Goal: Task Accomplishment & Management: Use online tool/utility

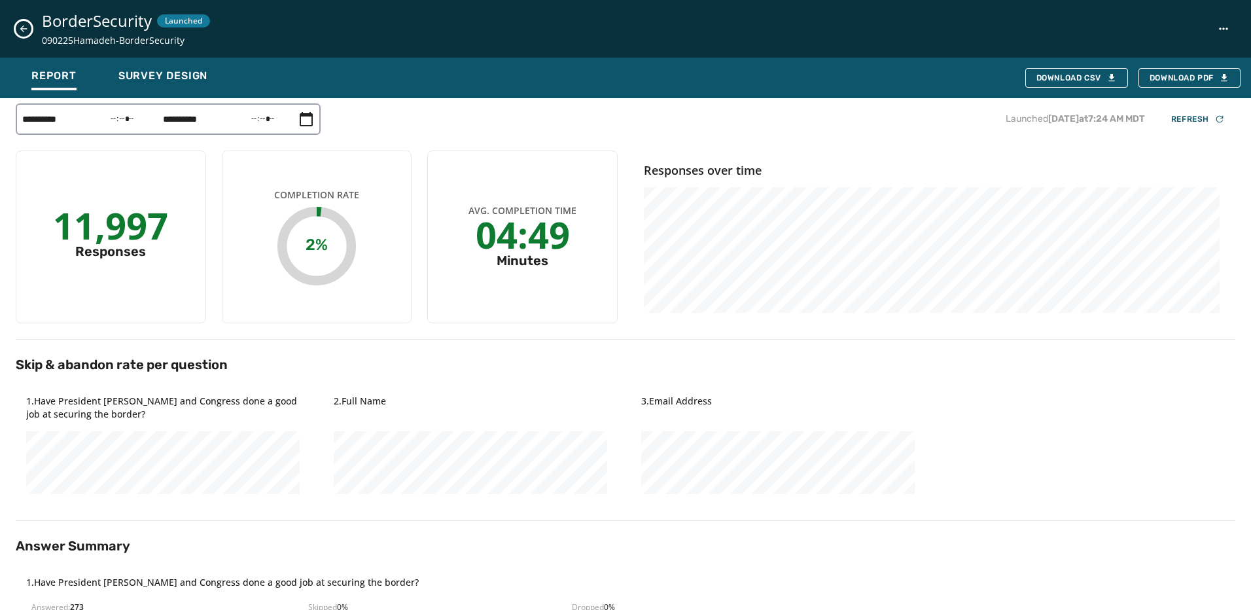
click at [20, 23] on button "Close survey details drawer" at bounding box center [24, 29] width 16 height 16
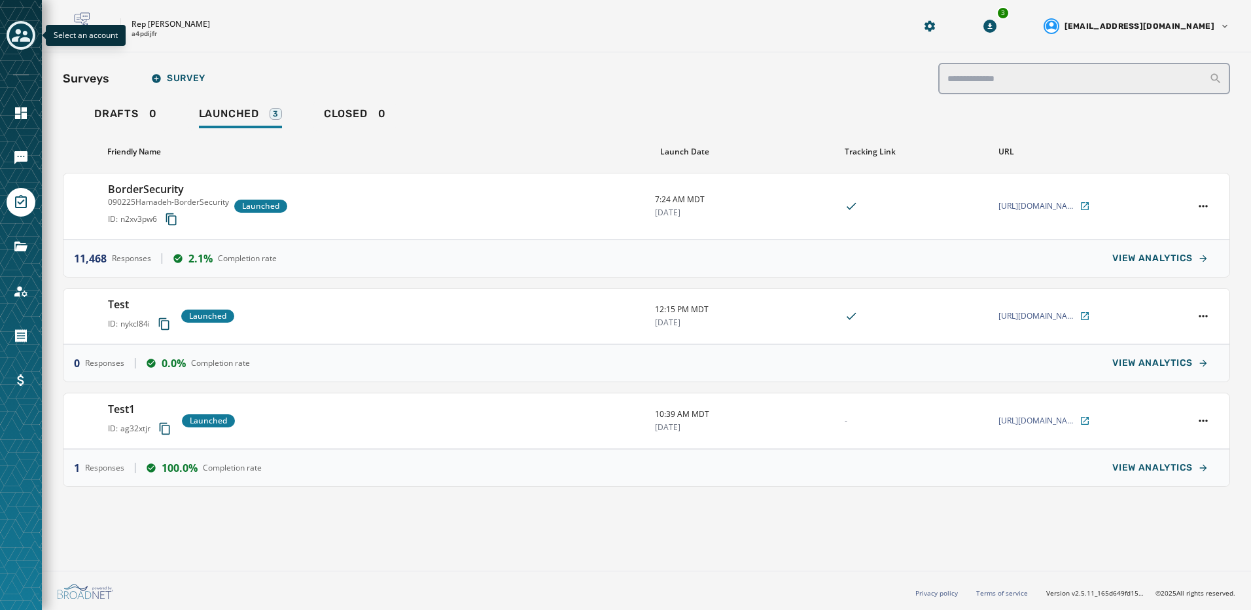
click at [14, 29] on icon "Toggle account select drawer" at bounding box center [21, 35] width 18 height 18
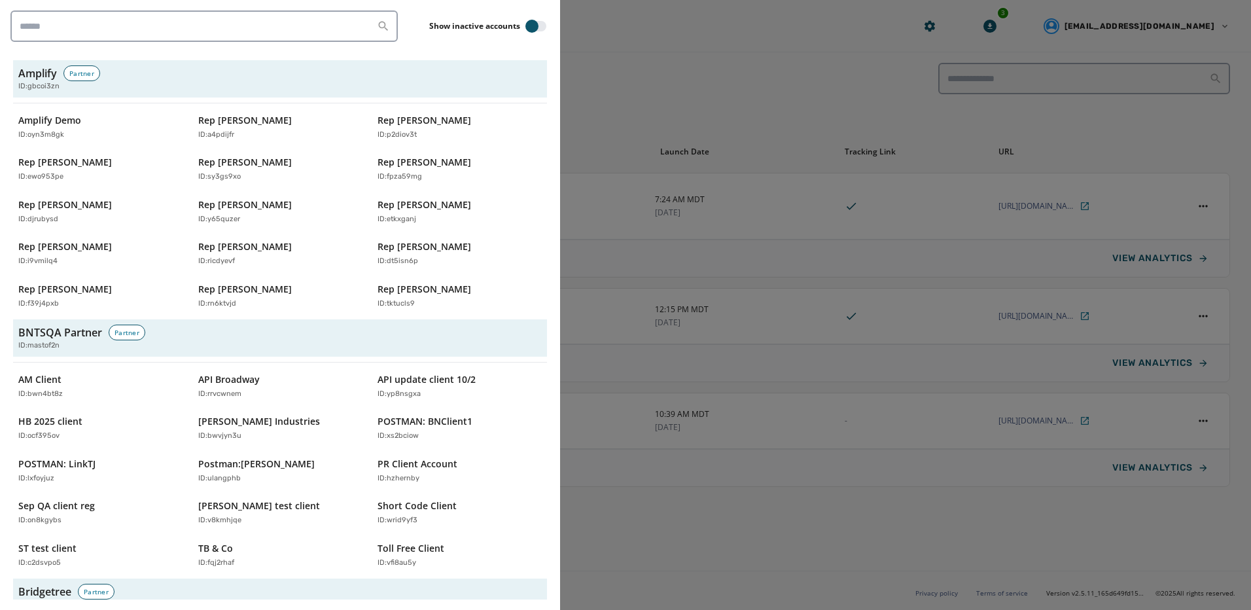
click at [604, 46] on div at bounding box center [625, 305] width 1251 height 610
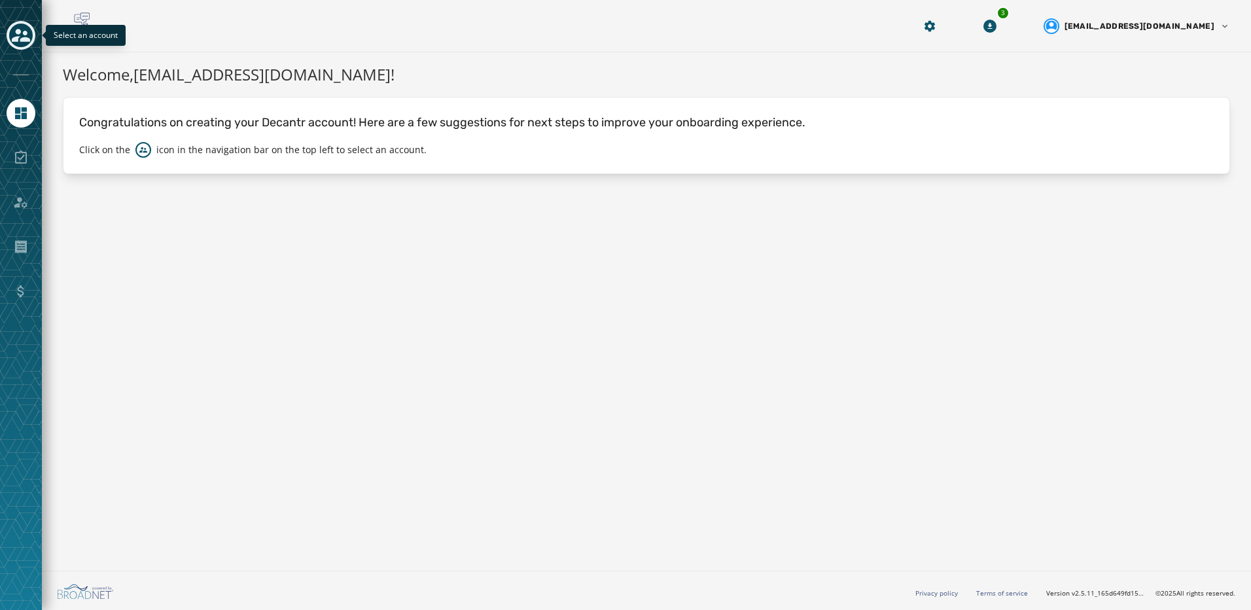
click at [20, 41] on icon "Toggle account select drawer" at bounding box center [21, 35] width 18 height 18
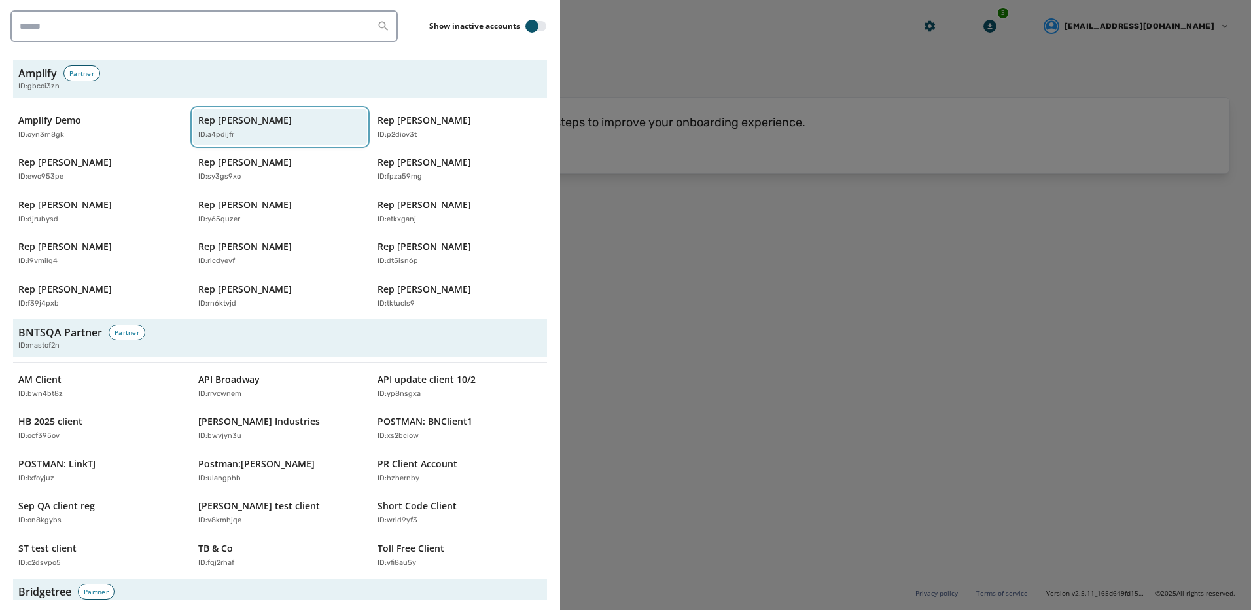
click at [260, 118] on p "Rep Abraham Hamadeh" at bounding box center [245, 120] width 94 height 13
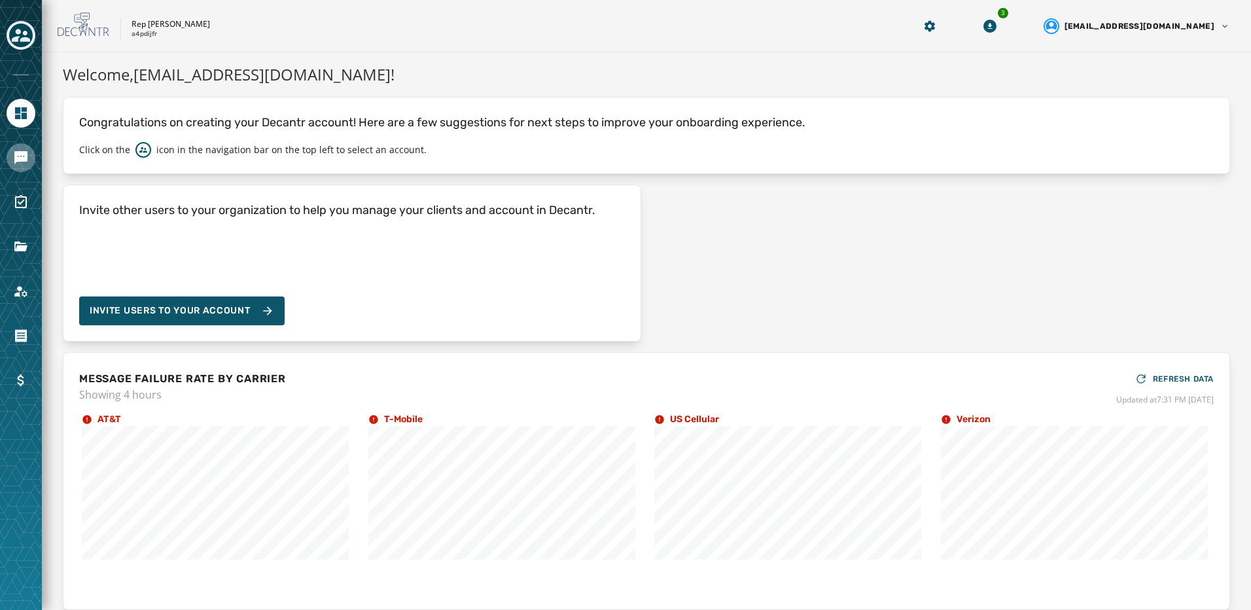
click at [8, 152] on link "Navigate to Messaging" at bounding box center [21, 157] width 29 height 29
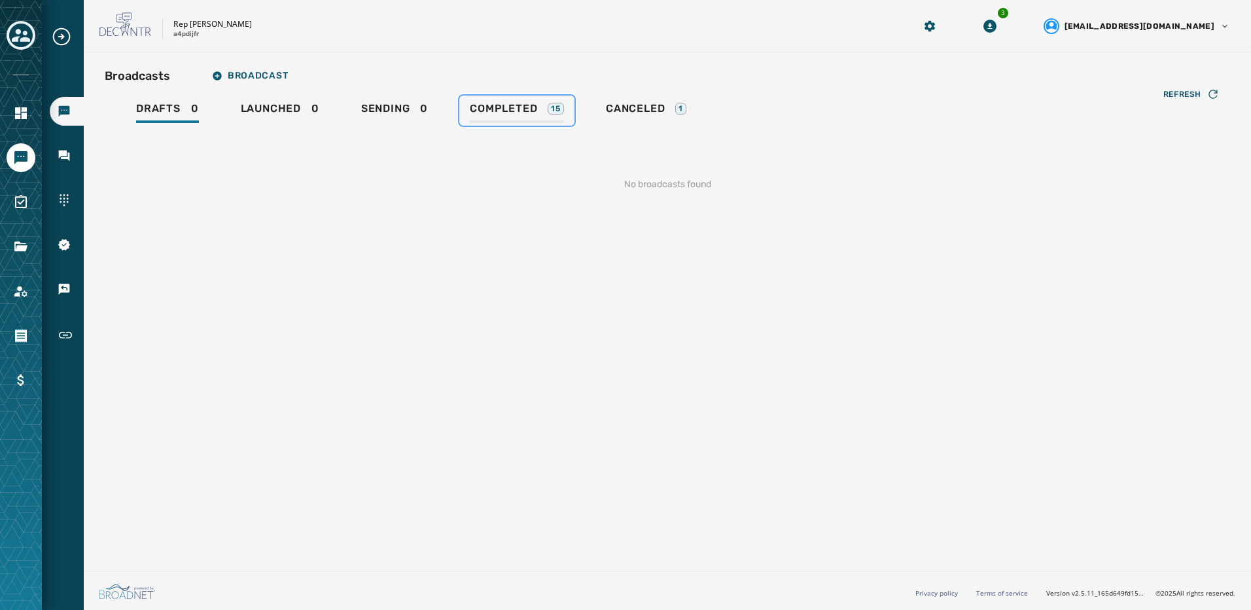
click at [472, 113] on span "Completed" at bounding box center [503, 108] width 67 height 13
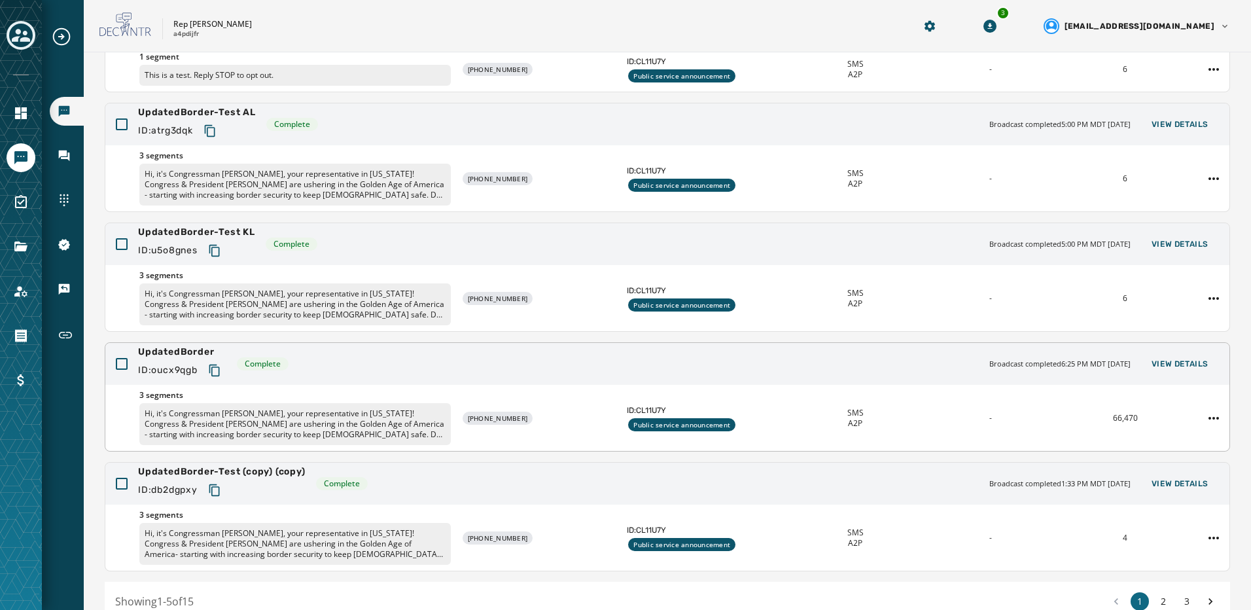
scroll to position [245, 0]
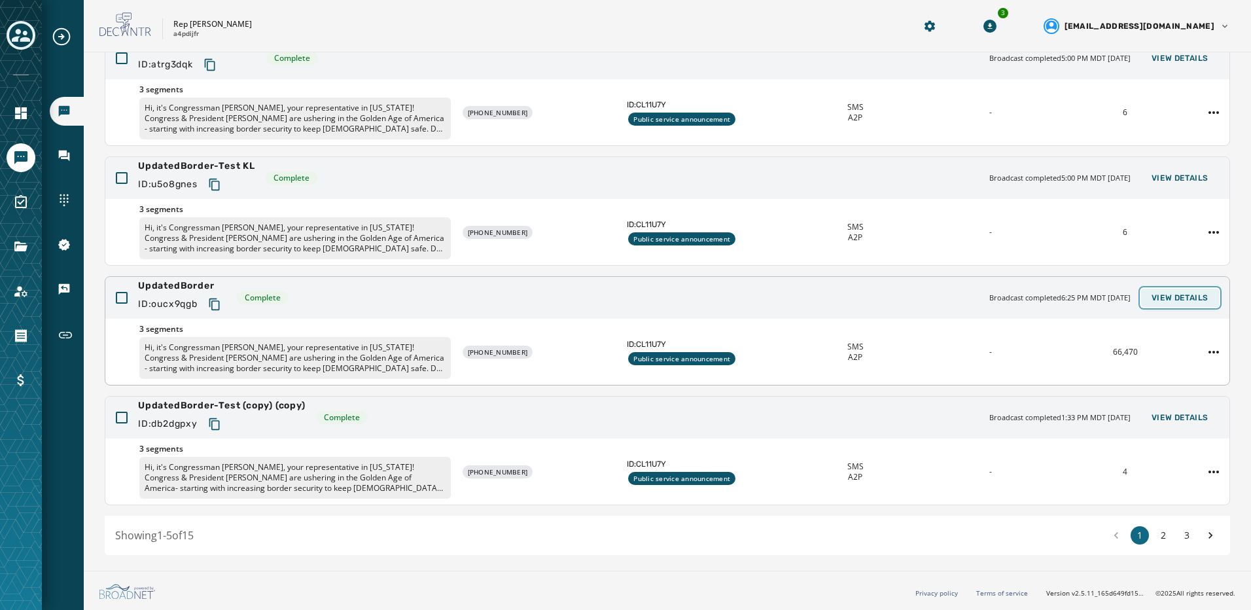
click at [1167, 290] on button "View Details" at bounding box center [1180, 298] width 78 height 18
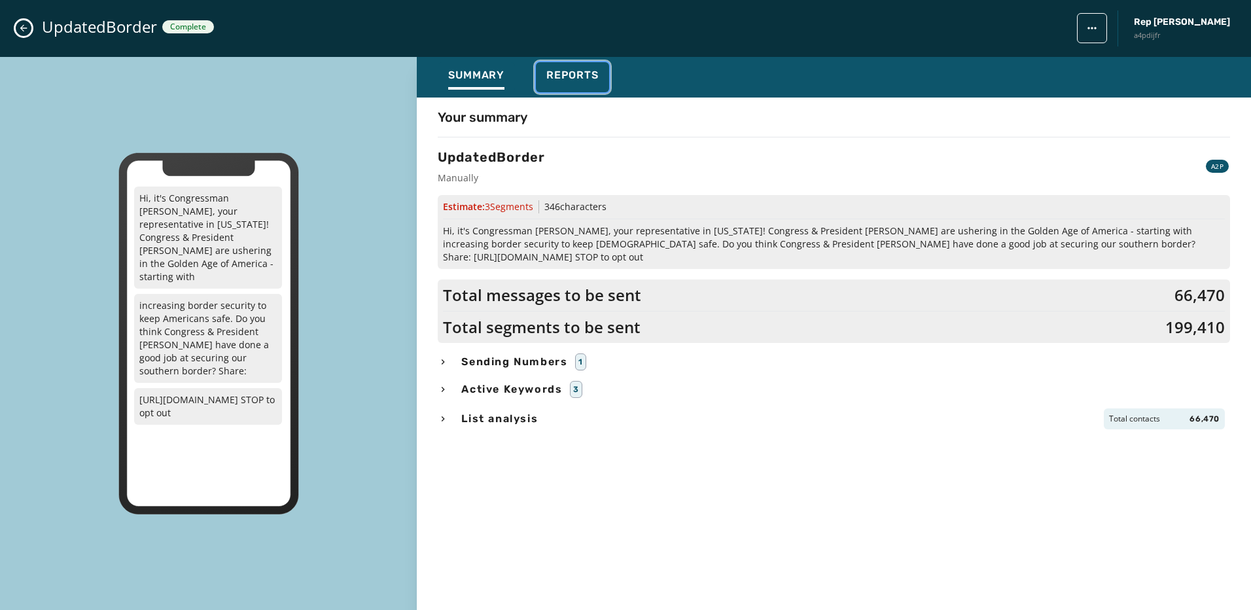
click at [556, 86] on div "Reports" at bounding box center [572, 79] width 52 height 21
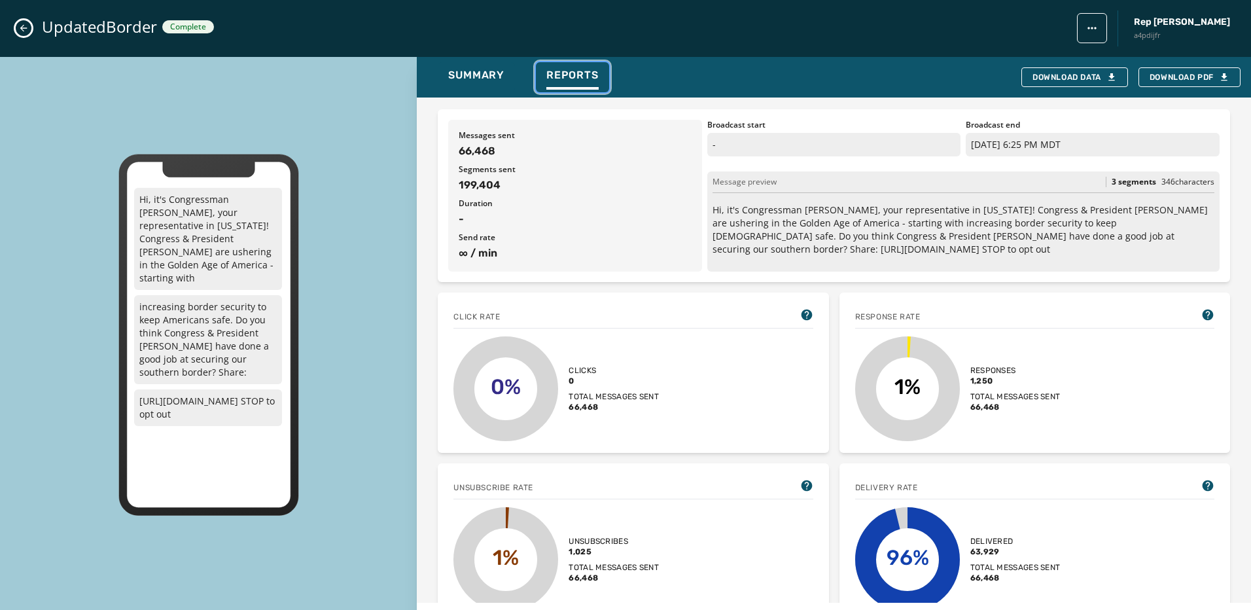
scroll to position [131, 0]
